Goal: Entertainment & Leisure: Browse casually

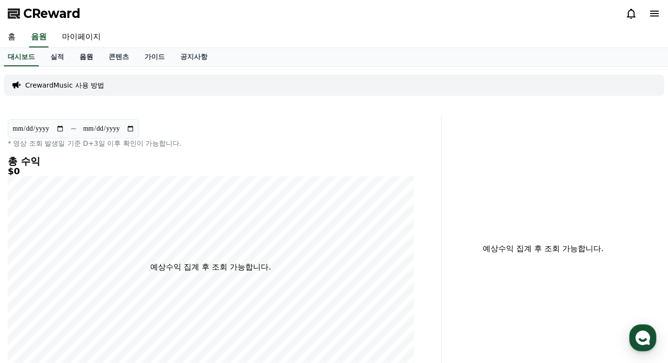
click at [89, 58] on link "음원" at bounding box center [86, 57] width 29 height 18
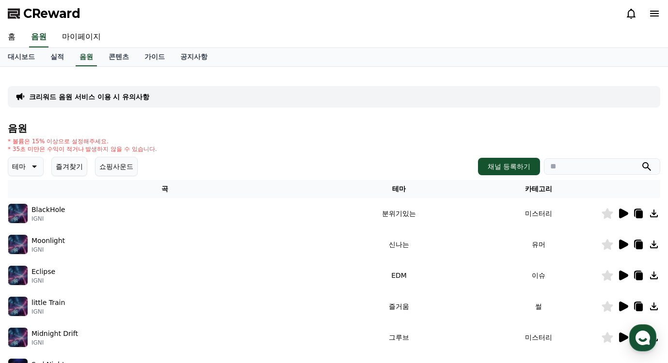
click at [29, 165] on icon at bounding box center [34, 167] width 12 height 12
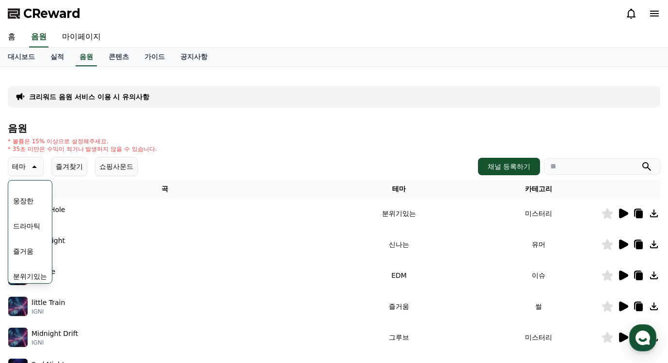
scroll to position [194, 0]
click at [12, 200] on button "웅장한" at bounding box center [23, 199] width 28 height 21
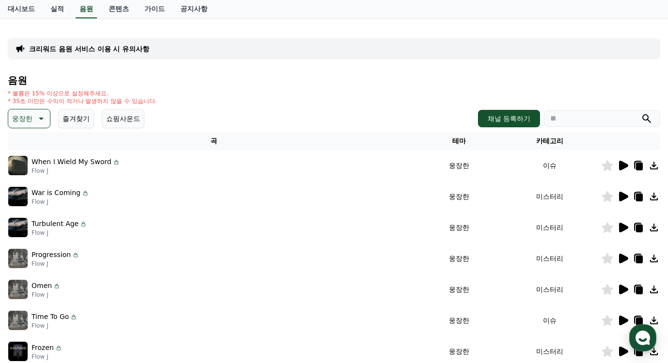
scroll to position [48, 0]
click at [625, 166] on icon at bounding box center [623, 165] width 9 height 10
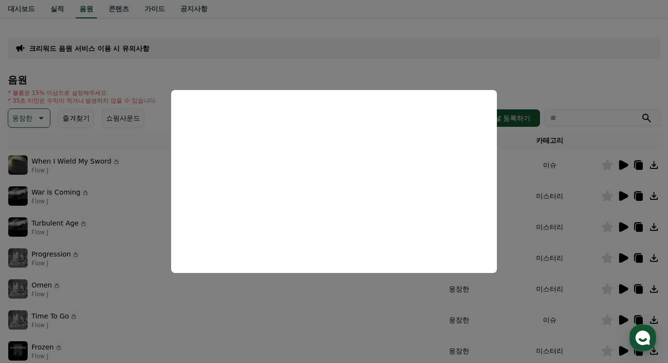
click at [619, 195] on button "close modal" at bounding box center [334, 181] width 668 height 363
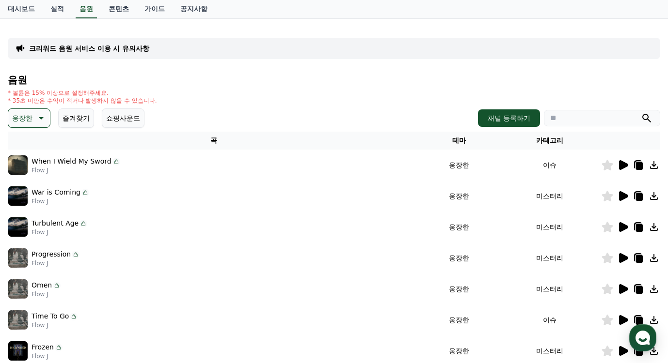
click at [622, 197] on icon at bounding box center [623, 196] width 9 height 10
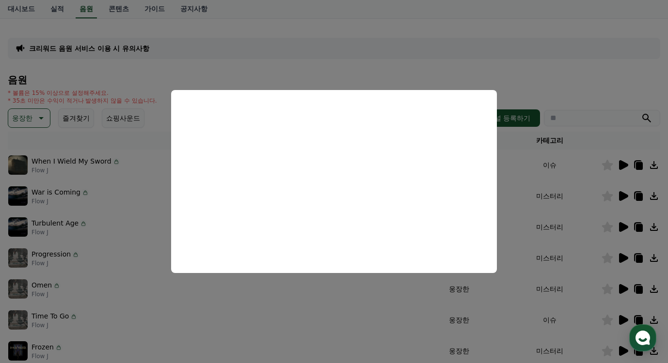
click at [624, 227] on button "close modal" at bounding box center [334, 181] width 668 height 363
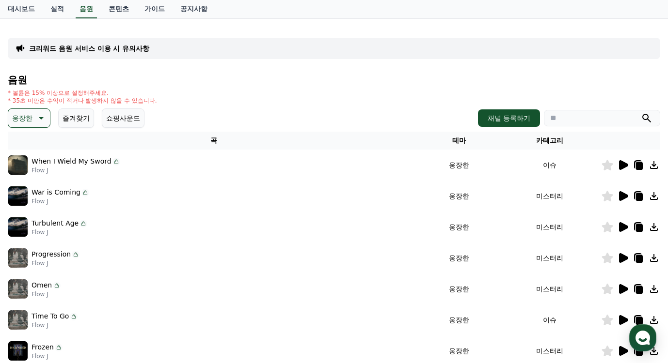
click at [622, 228] on icon at bounding box center [623, 227] width 9 height 10
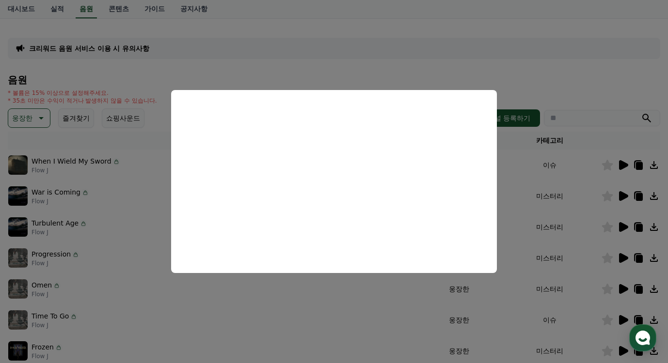
click at [626, 257] on button "close modal" at bounding box center [334, 181] width 668 height 363
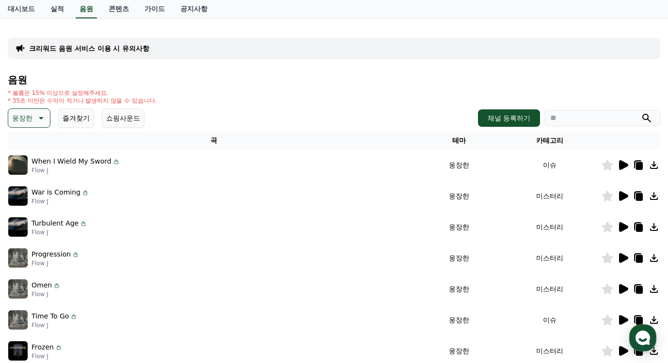
click at [624, 258] on icon at bounding box center [623, 258] width 9 height 10
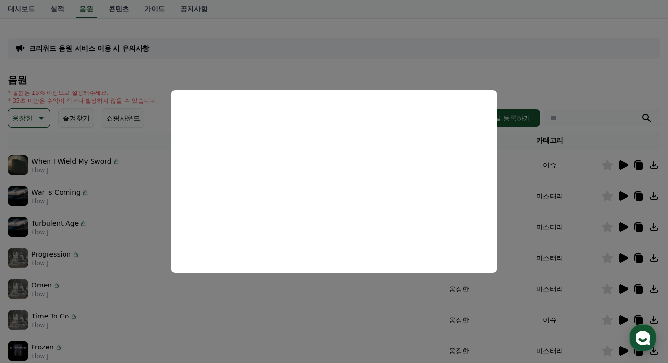
click at [620, 290] on button "close modal" at bounding box center [334, 181] width 668 height 363
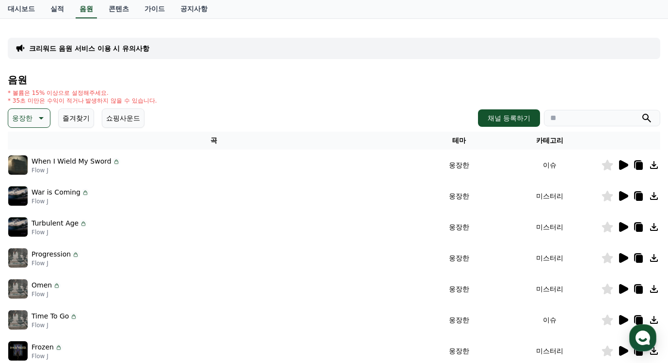
click at [620, 290] on icon at bounding box center [623, 289] width 9 height 10
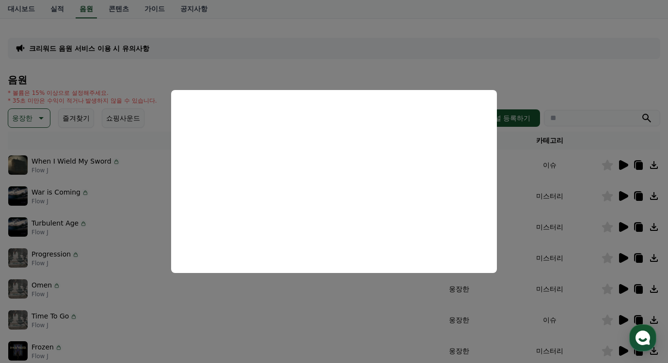
click at [291, 300] on button "close modal" at bounding box center [334, 181] width 668 height 363
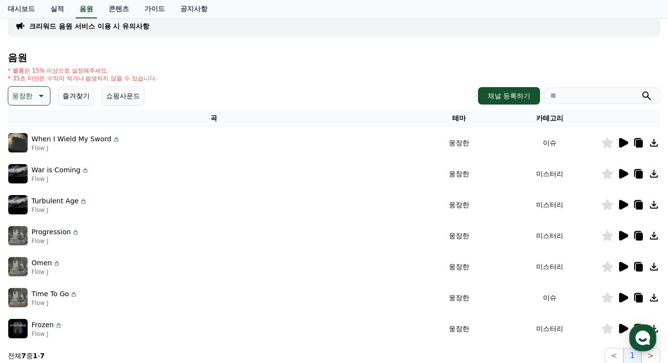
scroll to position [145, 0]
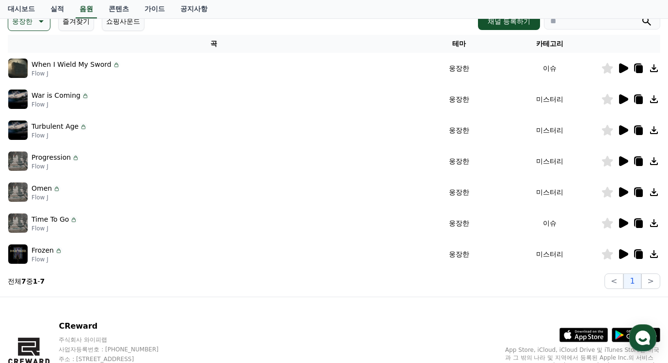
click at [623, 253] on icon at bounding box center [623, 255] width 9 height 10
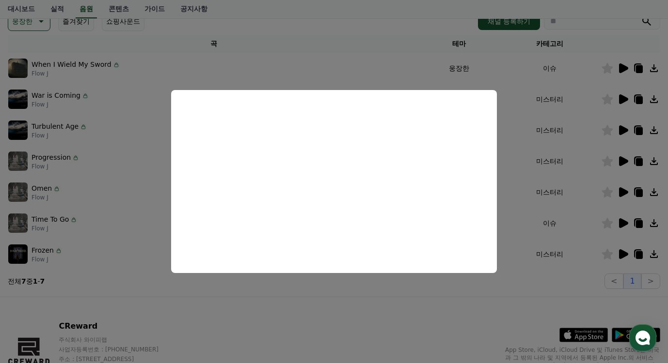
click at [92, 148] on button "close modal" at bounding box center [334, 181] width 668 height 363
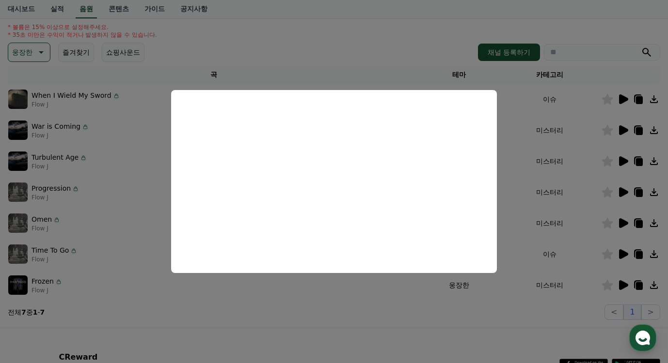
scroll to position [0, 0]
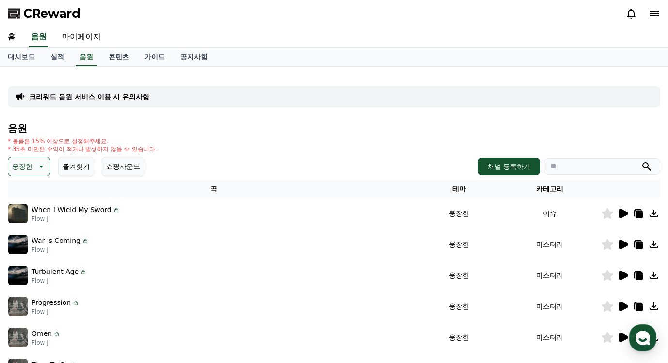
click at [40, 166] on icon at bounding box center [41, 167] width 5 height 2
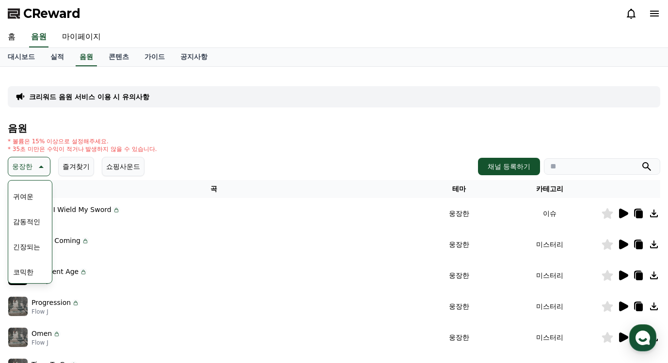
scroll to position [399, 0]
click at [32, 245] on button "긴장되는" at bounding box center [26, 246] width 35 height 21
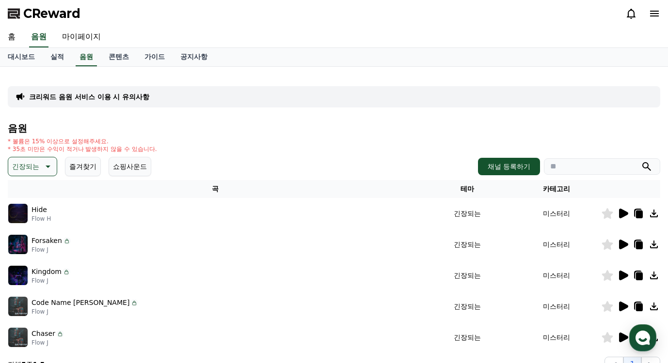
click at [627, 246] on icon at bounding box center [623, 245] width 9 height 10
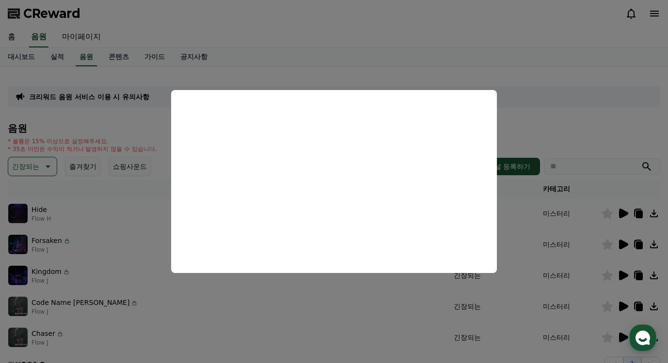
click at [625, 273] on button "close modal" at bounding box center [334, 181] width 668 height 363
click at [625, 274] on icon at bounding box center [623, 276] width 9 height 10
click at [624, 274] on button "close modal" at bounding box center [334, 181] width 668 height 363
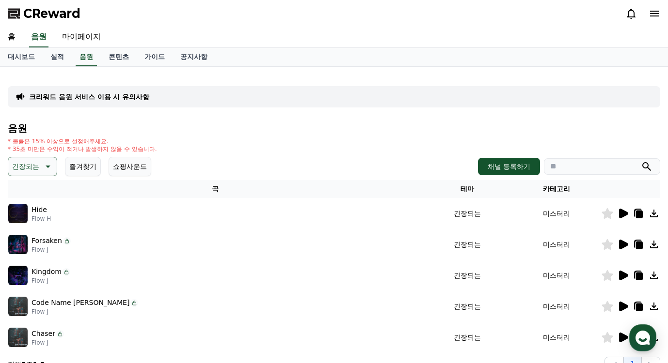
click at [624, 274] on icon at bounding box center [623, 276] width 9 height 10
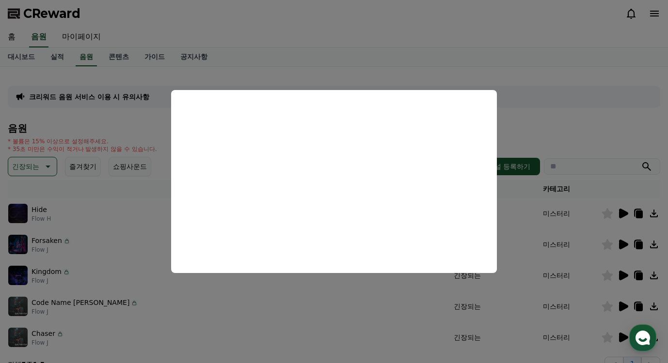
click at [622, 304] on button "close modal" at bounding box center [334, 181] width 668 height 363
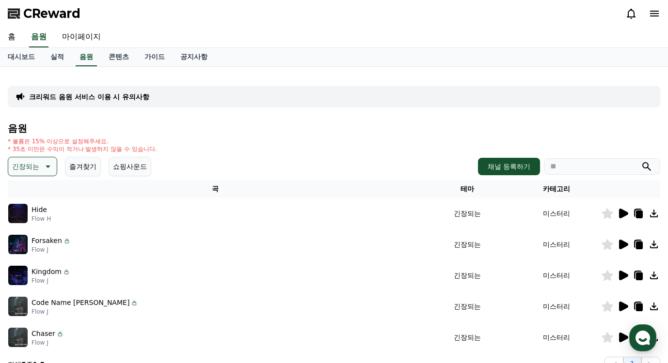
click at [622, 305] on icon at bounding box center [623, 307] width 9 height 10
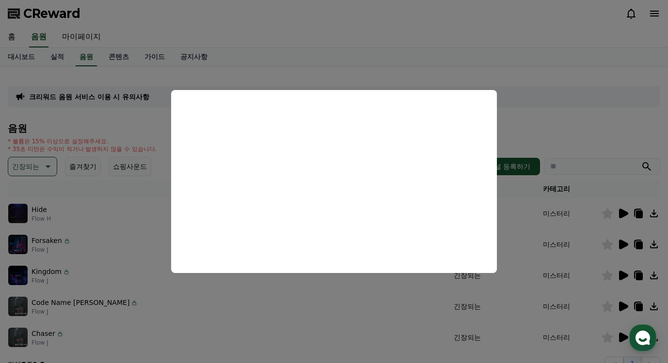
drag, startPoint x: 49, startPoint y: 120, endPoint x: 50, endPoint y: 159, distance: 38.8
click at [49, 121] on button "close modal" at bounding box center [334, 181] width 668 height 363
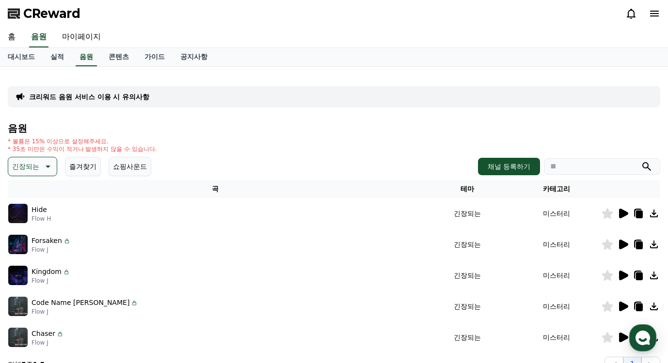
click at [49, 168] on icon at bounding box center [47, 167] width 12 height 12
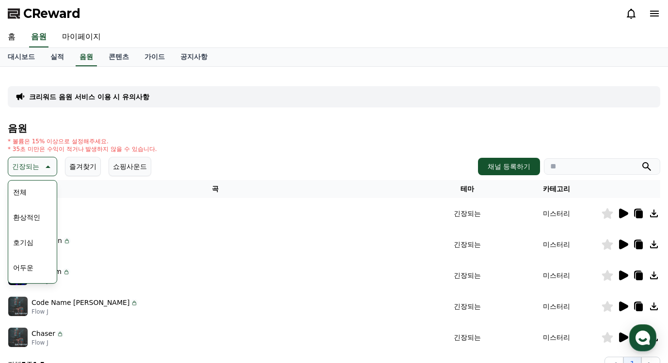
click at [31, 221] on button "환상적인" at bounding box center [26, 217] width 35 height 21
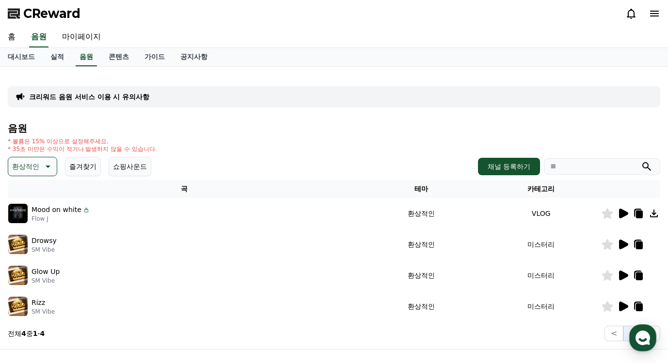
click at [624, 242] on icon at bounding box center [623, 245] width 9 height 10
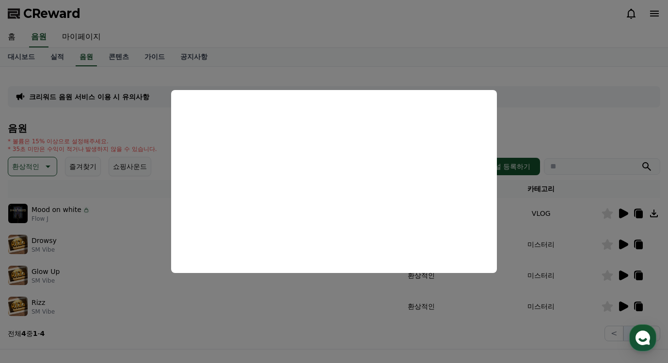
click at [51, 167] on button "close modal" at bounding box center [334, 181] width 668 height 363
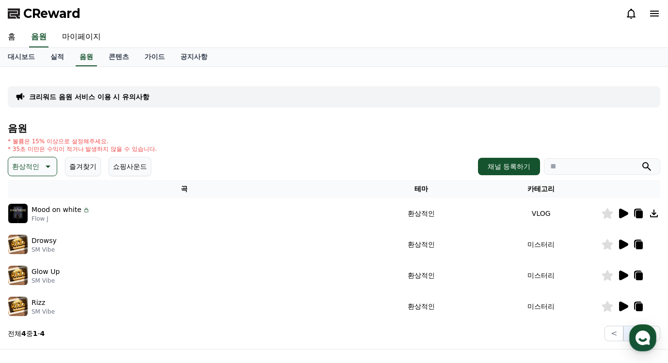
click at [50, 168] on icon at bounding box center [47, 167] width 12 height 12
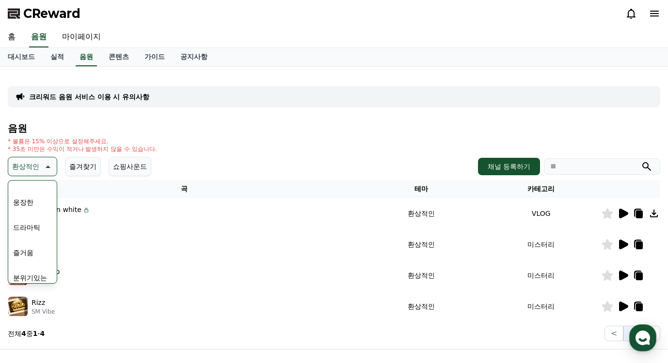
scroll to position [194, 0]
click at [22, 201] on button "웅장한" at bounding box center [23, 199] width 28 height 21
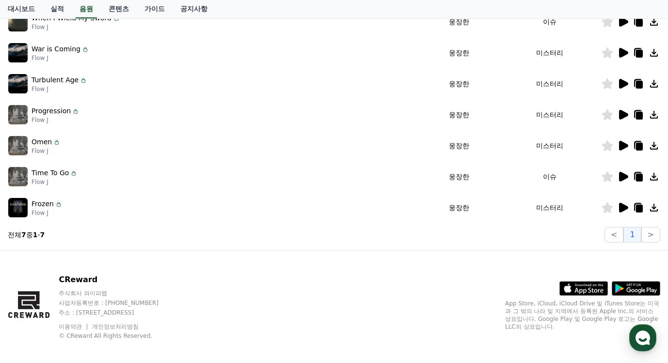
scroll to position [194, 0]
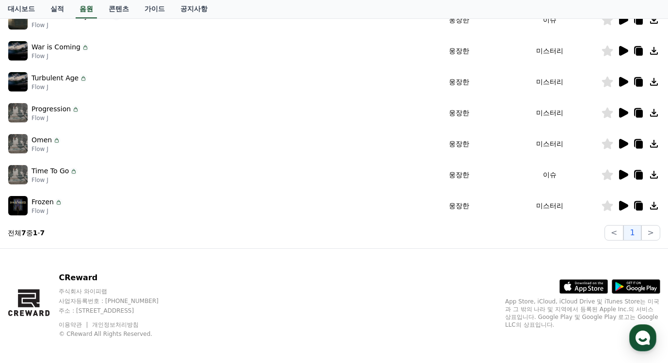
click at [622, 173] on icon at bounding box center [623, 175] width 9 height 10
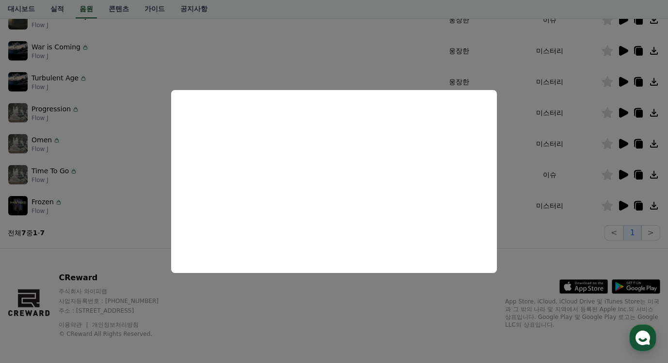
click at [621, 141] on button "close modal" at bounding box center [334, 181] width 668 height 363
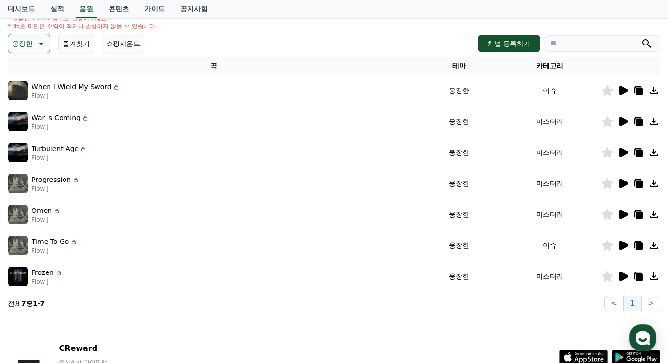
scroll to position [97, 0]
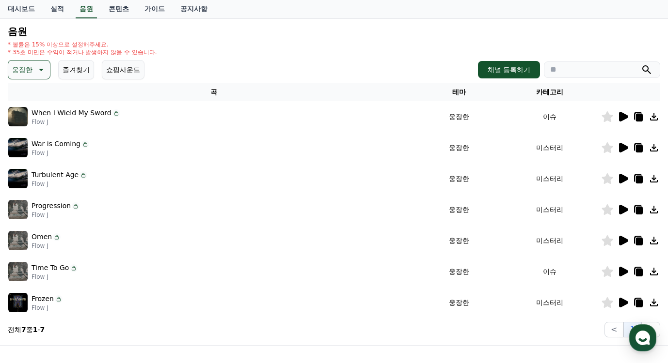
click at [618, 144] on icon at bounding box center [623, 148] width 12 height 12
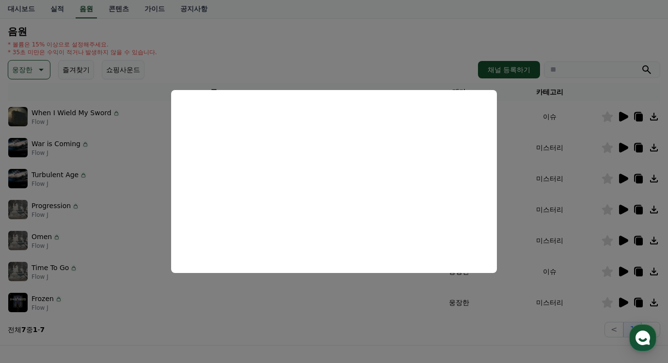
click at [619, 119] on button "close modal" at bounding box center [334, 181] width 668 height 363
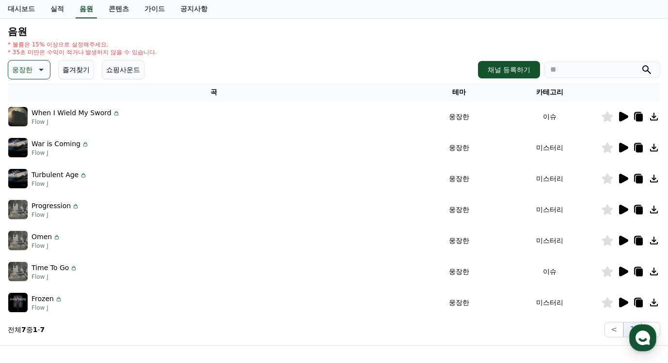
click at [621, 117] on icon at bounding box center [623, 117] width 9 height 10
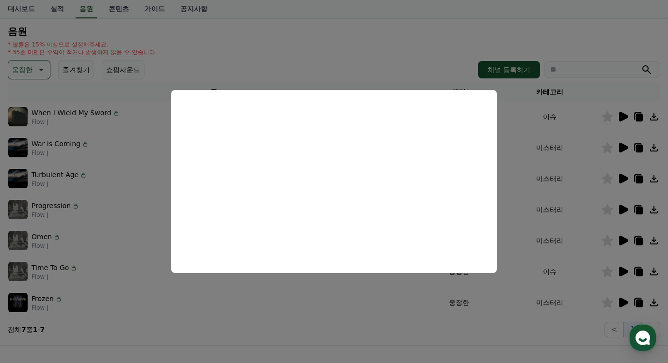
click at [327, 65] on button "close modal" at bounding box center [334, 181] width 668 height 363
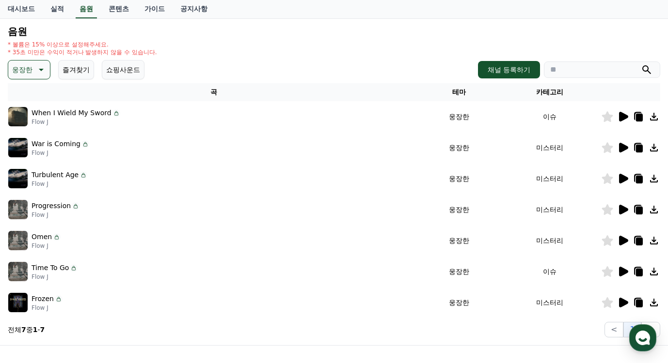
click at [623, 179] on icon at bounding box center [623, 179] width 9 height 10
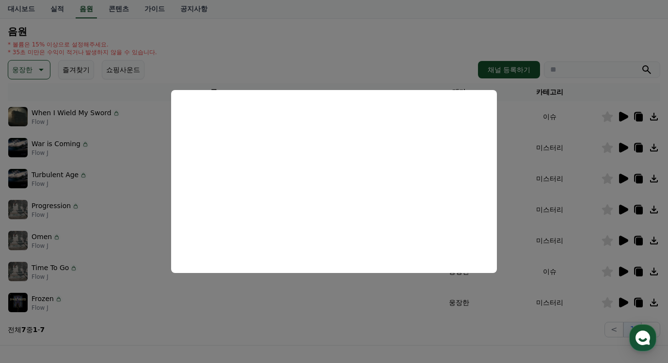
click at [501, 146] on button "close modal" at bounding box center [334, 181] width 668 height 363
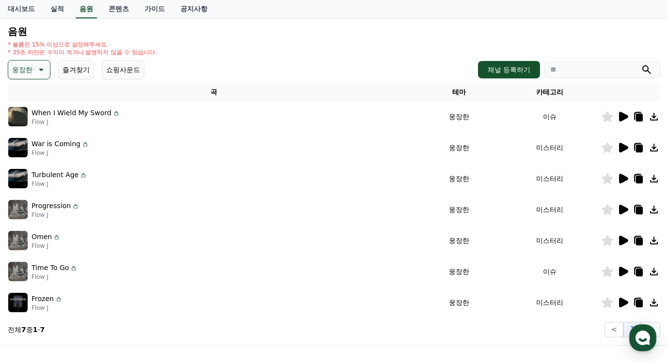
click at [621, 114] on icon at bounding box center [623, 117] width 9 height 10
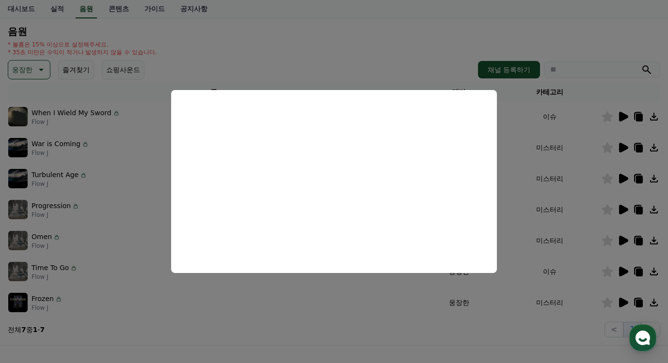
click at [624, 178] on button "close modal" at bounding box center [334, 181] width 668 height 363
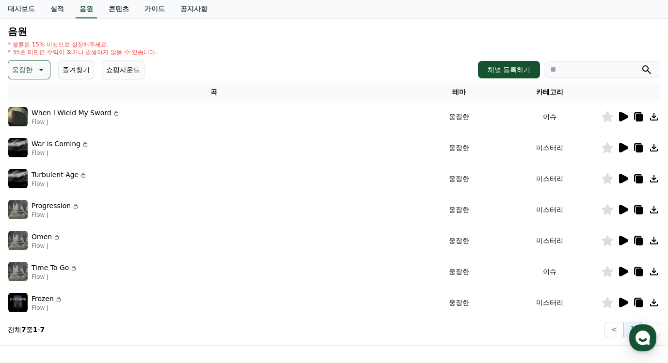
click at [624, 178] on icon at bounding box center [623, 179] width 9 height 10
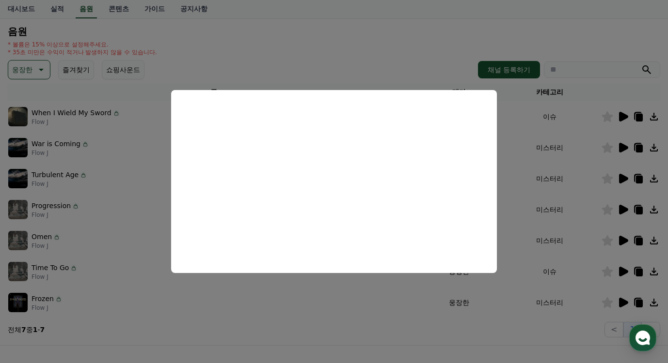
click at [626, 205] on button "close modal" at bounding box center [334, 181] width 668 height 363
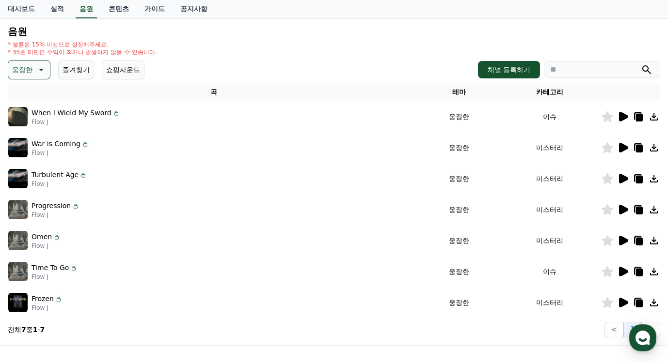
click at [626, 205] on icon at bounding box center [623, 210] width 12 height 12
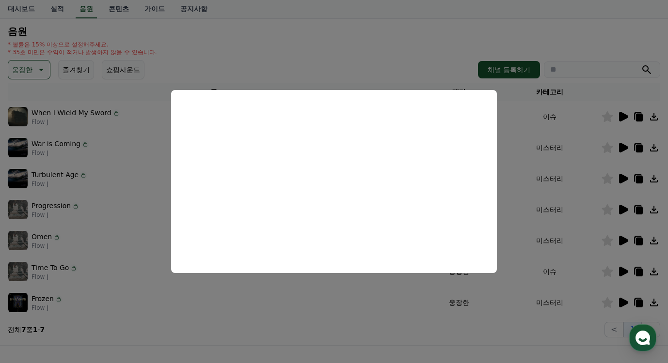
click at [623, 238] on button "close modal" at bounding box center [334, 181] width 668 height 363
click at [623, 238] on icon at bounding box center [623, 241] width 9 height 10
click at [196, 314] on button "close modal" at bounding box center [334, 181] width 668 height 363
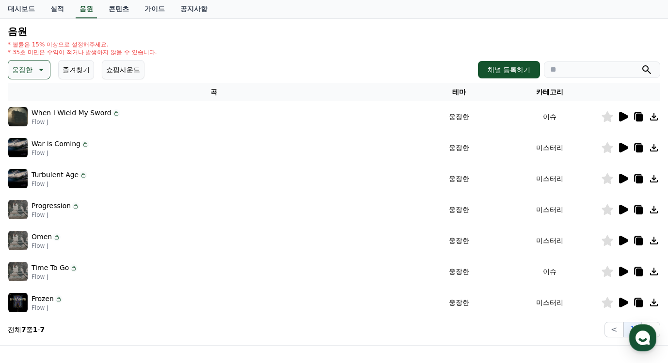
click at [622, 118] on icon at bounding box center [623, 117] width 9 height 10
